Goal: Contribute content

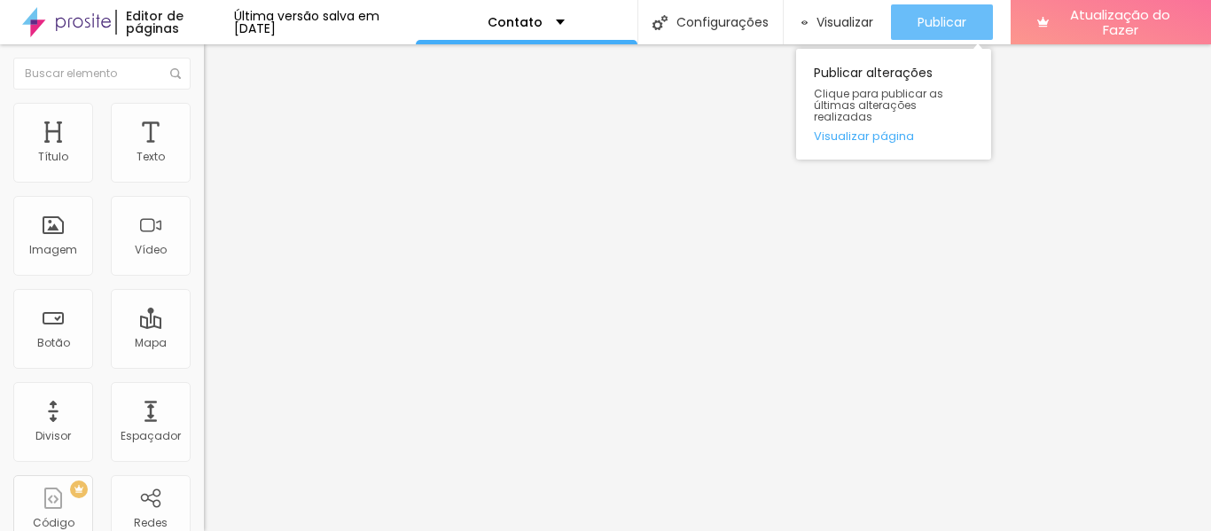
click at [962, 20] on font "Publicar" at bounding box center [941, 22] width 49 height 18
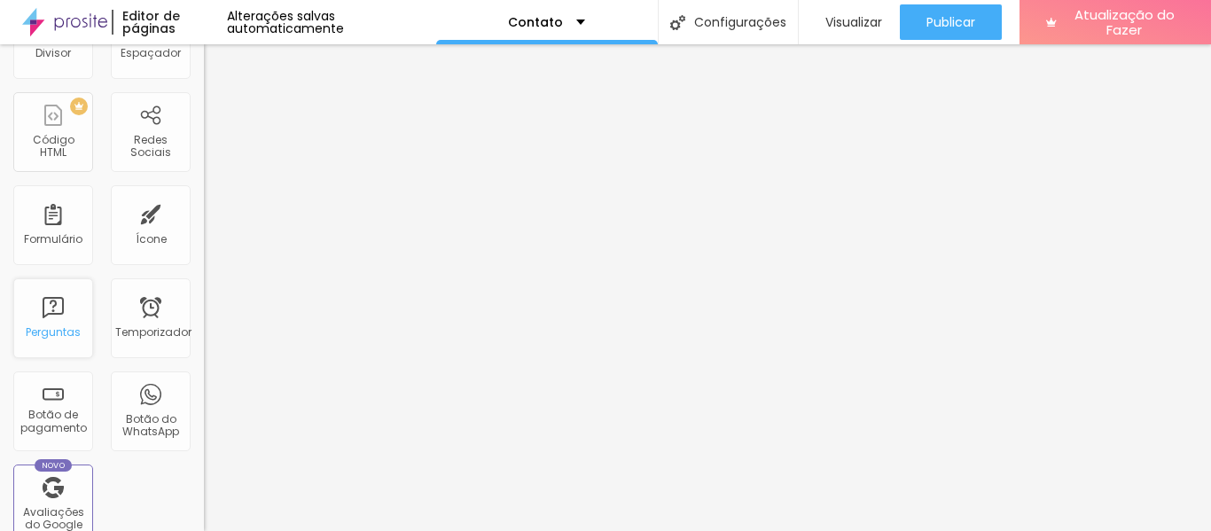
scroll to position [479, 0]
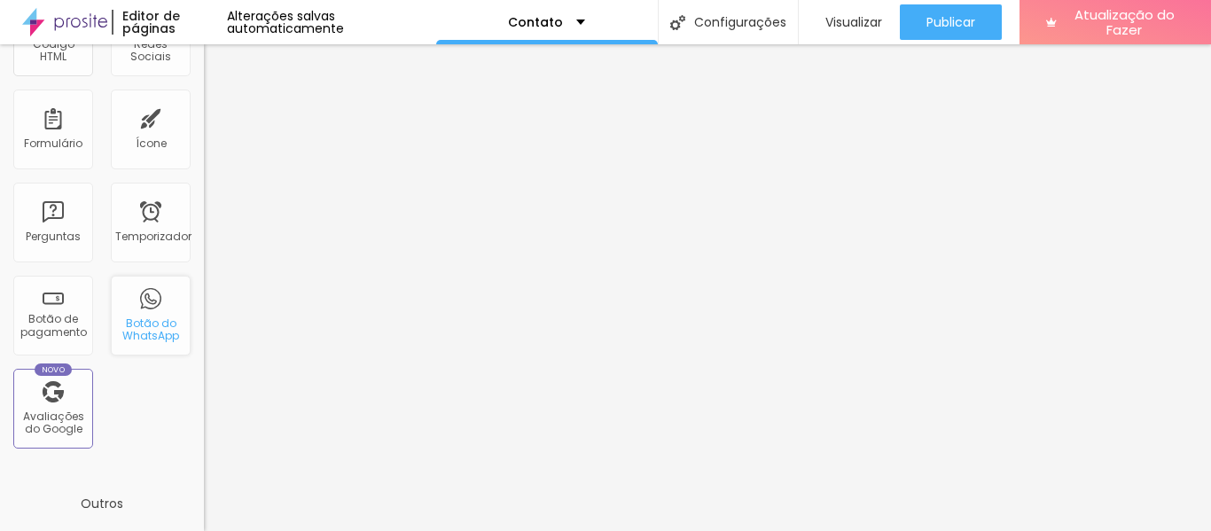
click at [143, 333] on font "Botão do WhatsApp" at bounding box center [150, 328] width 57 height 27
click at [146, 311] on div "Botão do WhatsApp" at bounding box center [151, 316] width 80 height 80
click at [144, 343] on font "Botão do WhatsApp" at bounding box center [150, 328] width 57 height 27
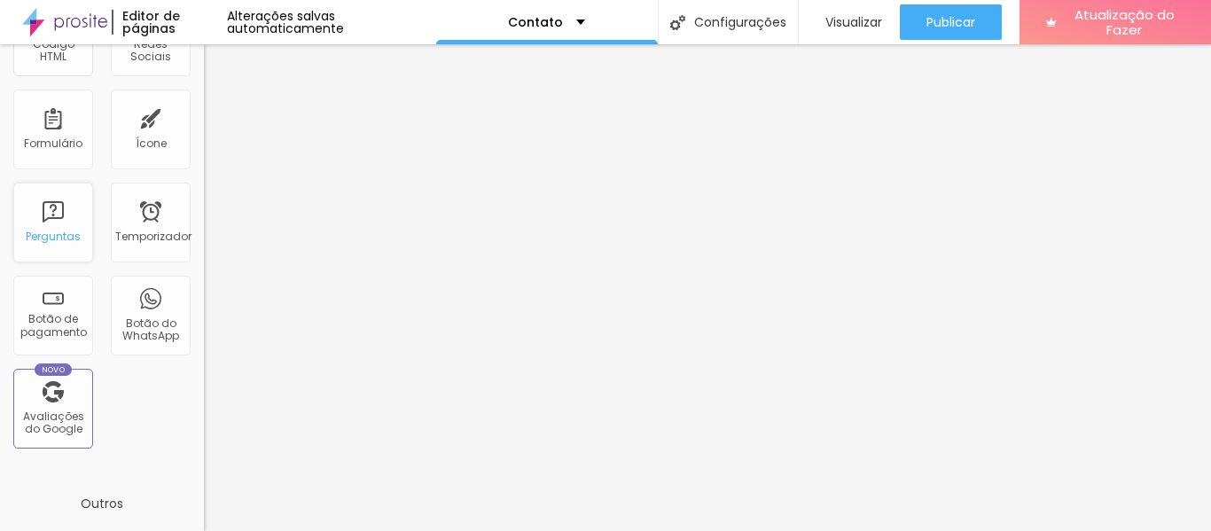
click at [66, 217] on div "Perguntas" at bounding box center [53, 223] width 80 height 80
click at [148, 311] on div "Botão do WhatsApp" at bounding box center [151, 316] width 80 height 80
click at [138, 337] on font "Botão do WhatsApp" at bounding box center [150, 328] width 57 height 27
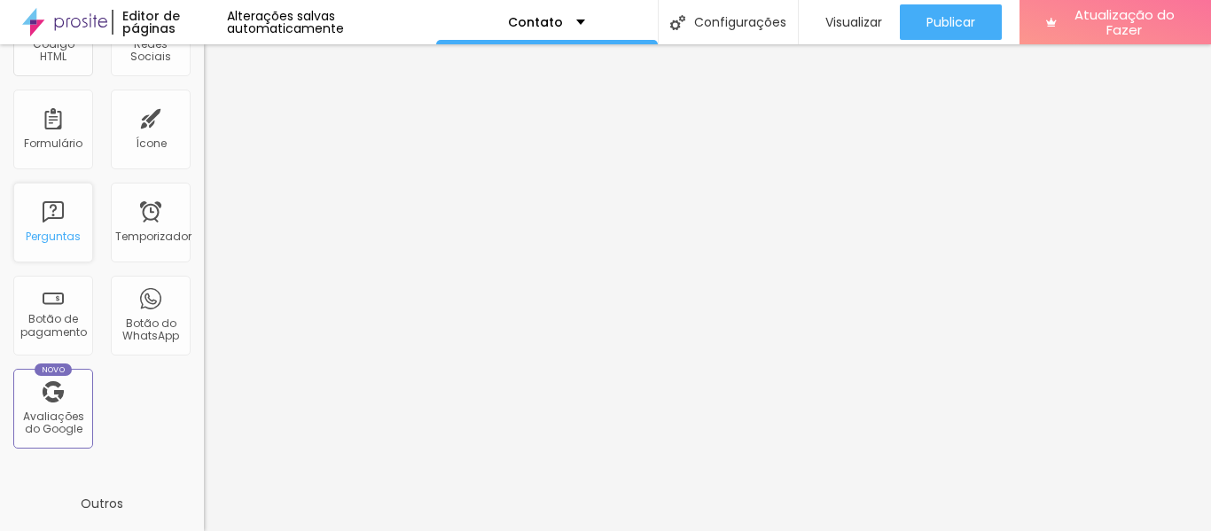
click at [74, 214] on div "Perguntas" at bounding box center [53, 223] width 80 height 80
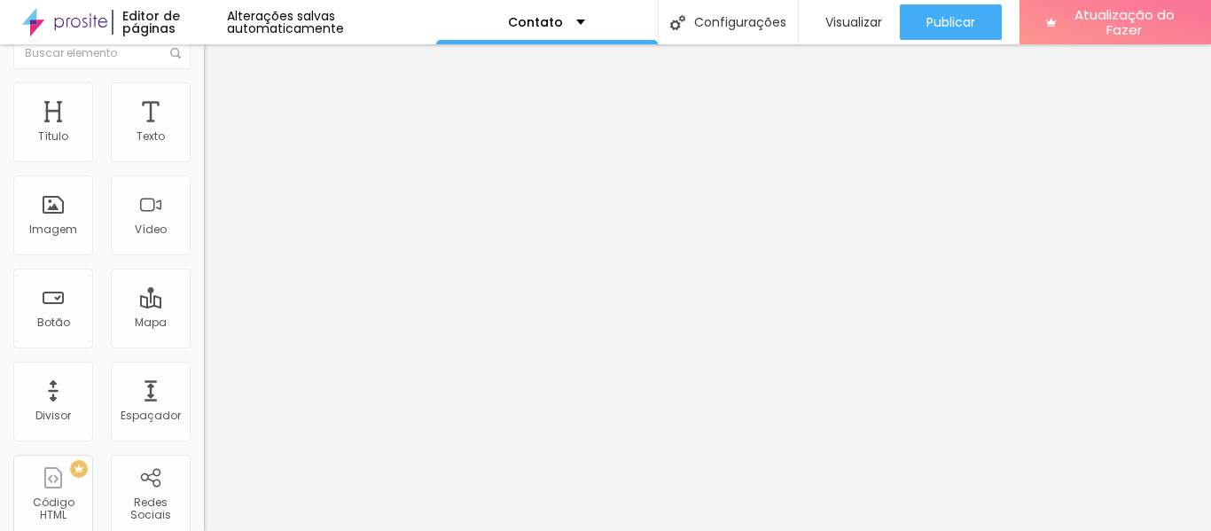
scroll to position [0, 0]
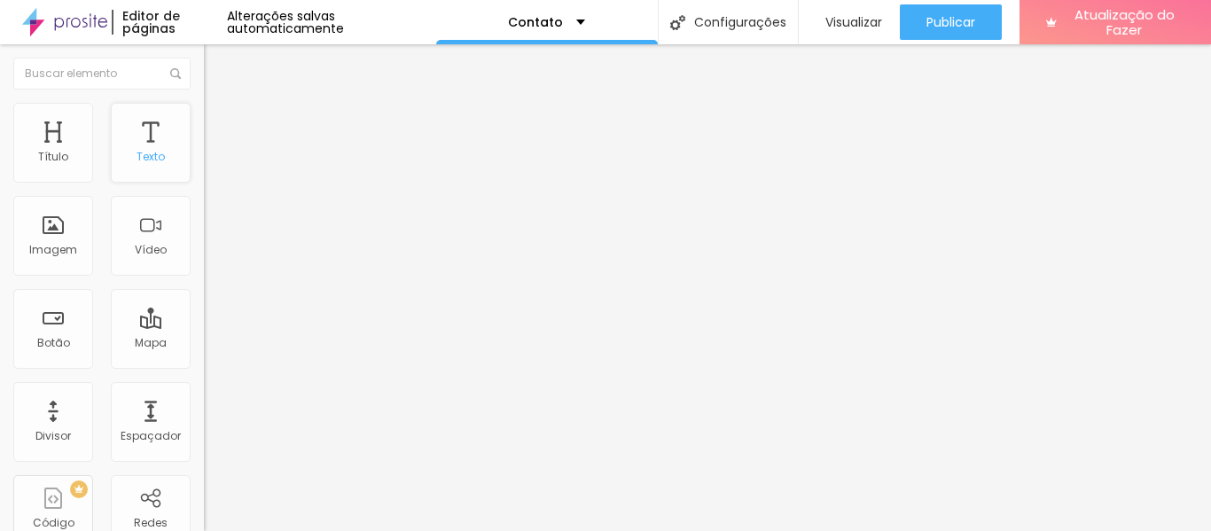
click at [136, 159] on font "Texto" at bounding box center [150, 156] width 28 height 15
click at [136, 156] on font "Texto" at bounding box center [150, 156] width 28 height 15
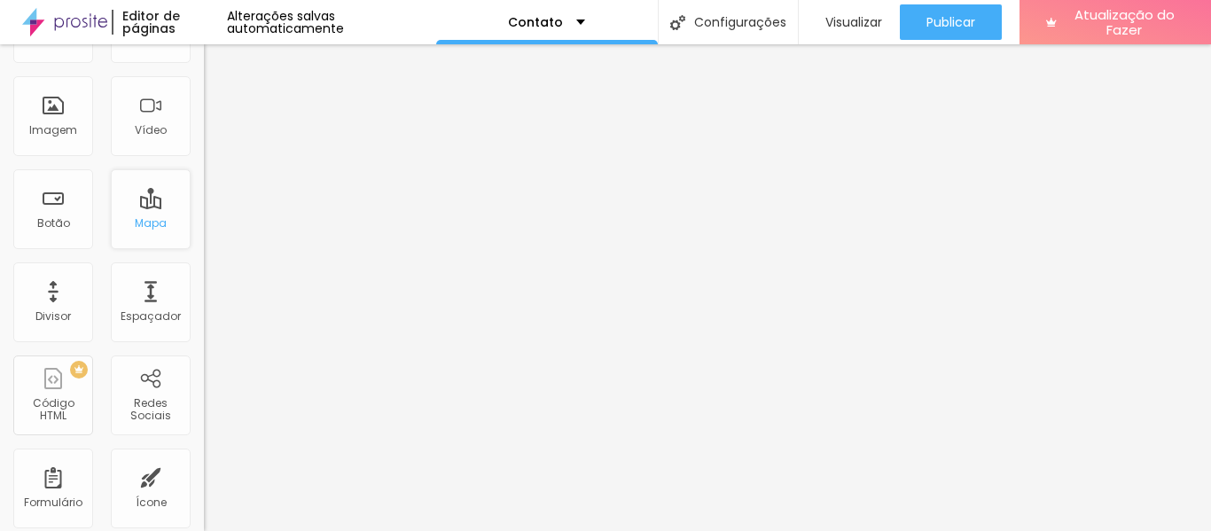
scroll to position [136, 0]
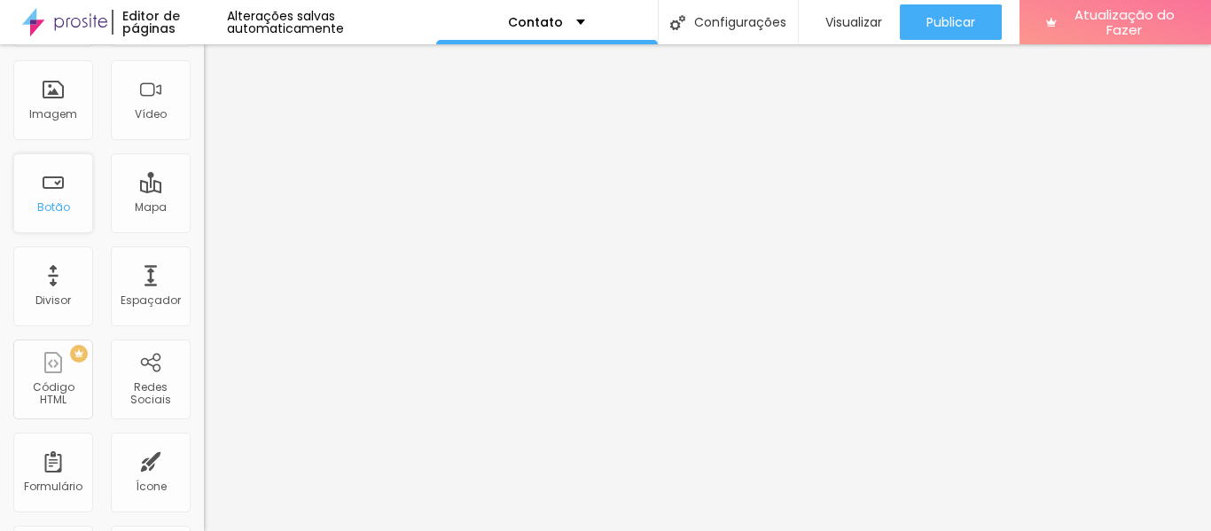
click at [62, 207] on font "Botão" at bounding box center [53, 206] width 33 height 15
click at [140, 393] on font "Redes Sociais" at bounding box center [150, 392] width 41 height 27
click at [142, 399] on font "Redes Sociais" at bounding box center [150, 392] width 41 height 27
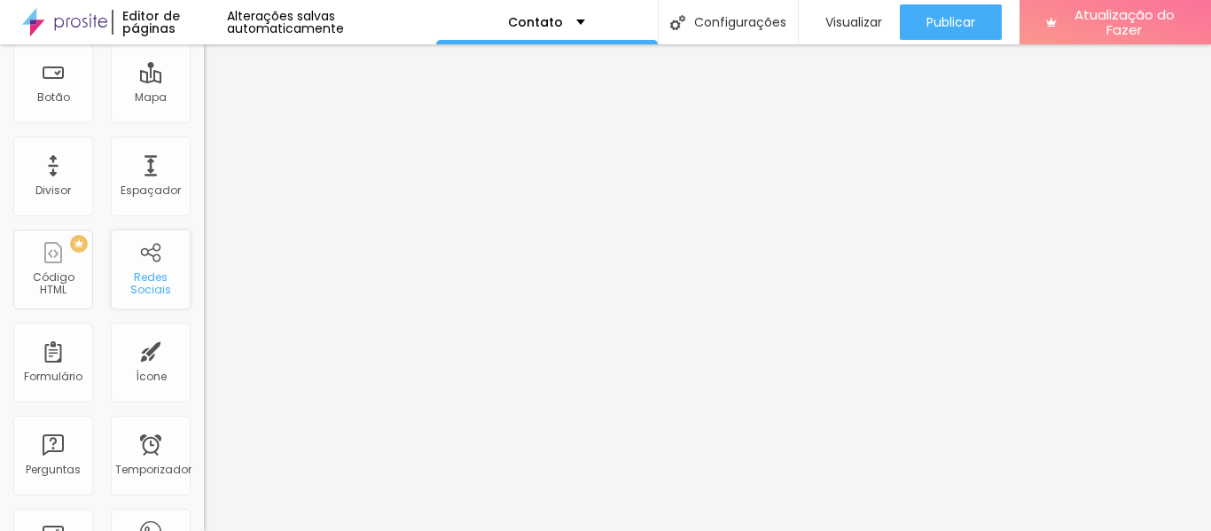
scroll to position [272, 0]
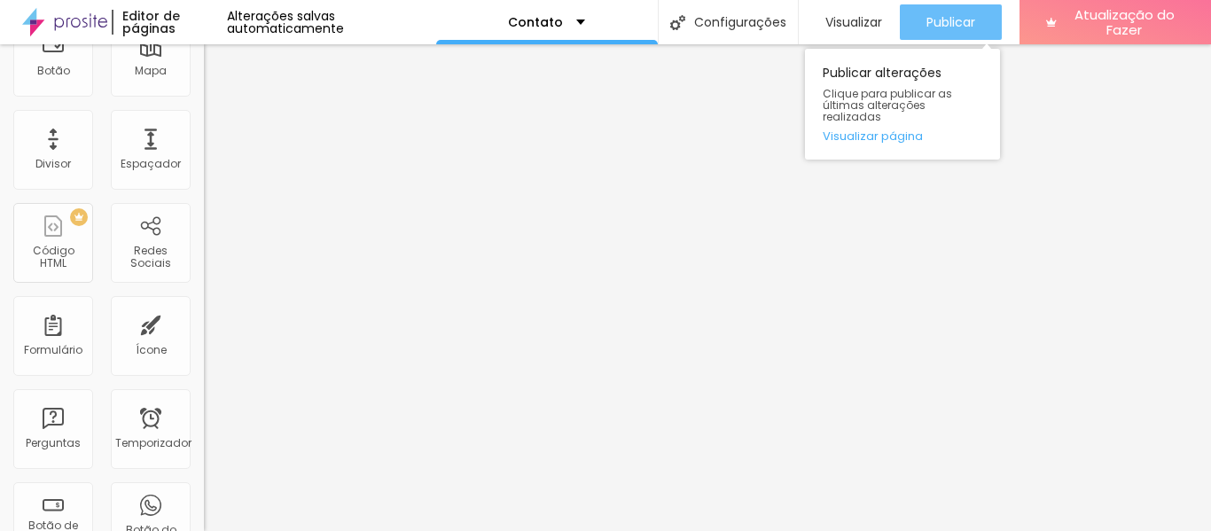
click at [937, 27] on font "Publicar" at bounding box center [950, 22] width 49 height 18
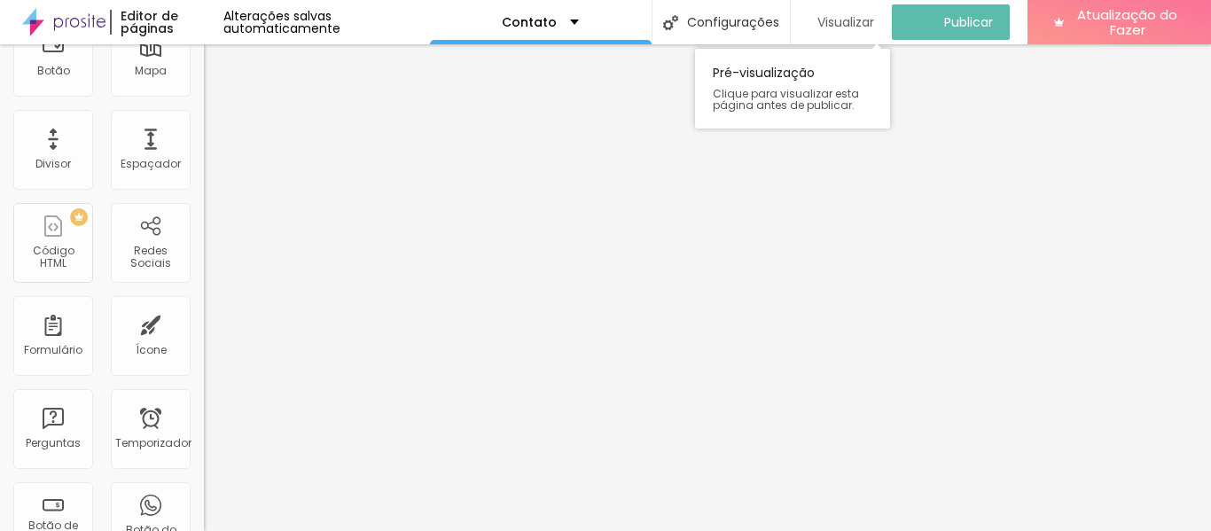
click at [868, 17] on font "Visualizar" at bounding box center [845, 22] width 57 height 18
